Goal: Navigation & Orientation: Find specific page/section

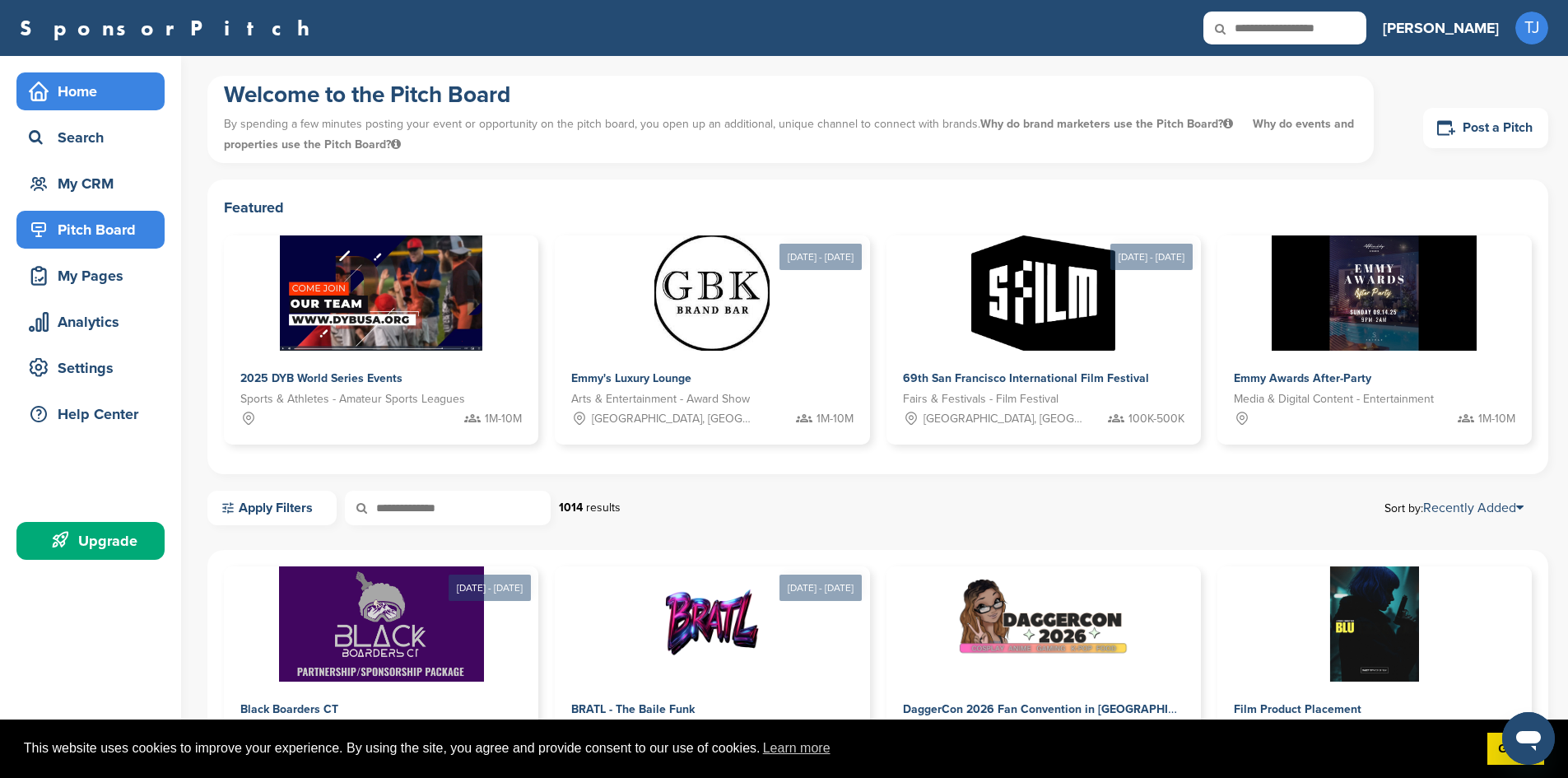
click at [66, 94] on div "Home" at bounding box center [94, 91] width 140 height 30
